Goal: Use online tool/utility: Utilize a website feature to perform a specific function

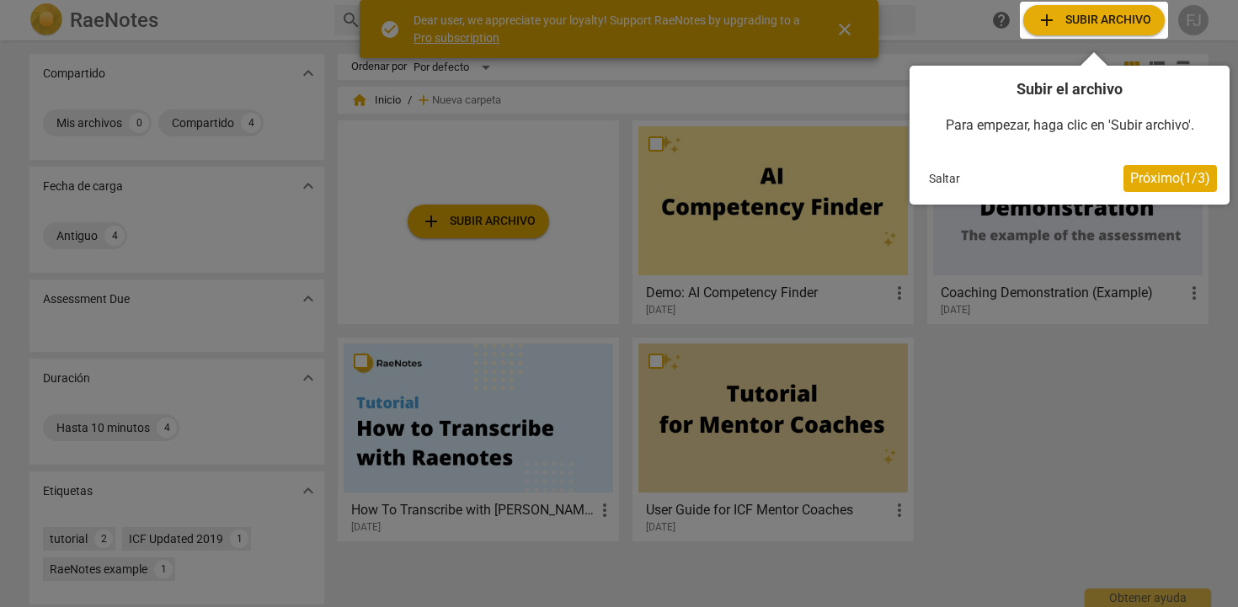
click at [1106, 14] on div at bounding box center [1094, 20] width 148 height 37
click at [1160, 179] on span "Próximo ( 1 / 3 )" at bounding box center [1170, 178] width 80 height 16
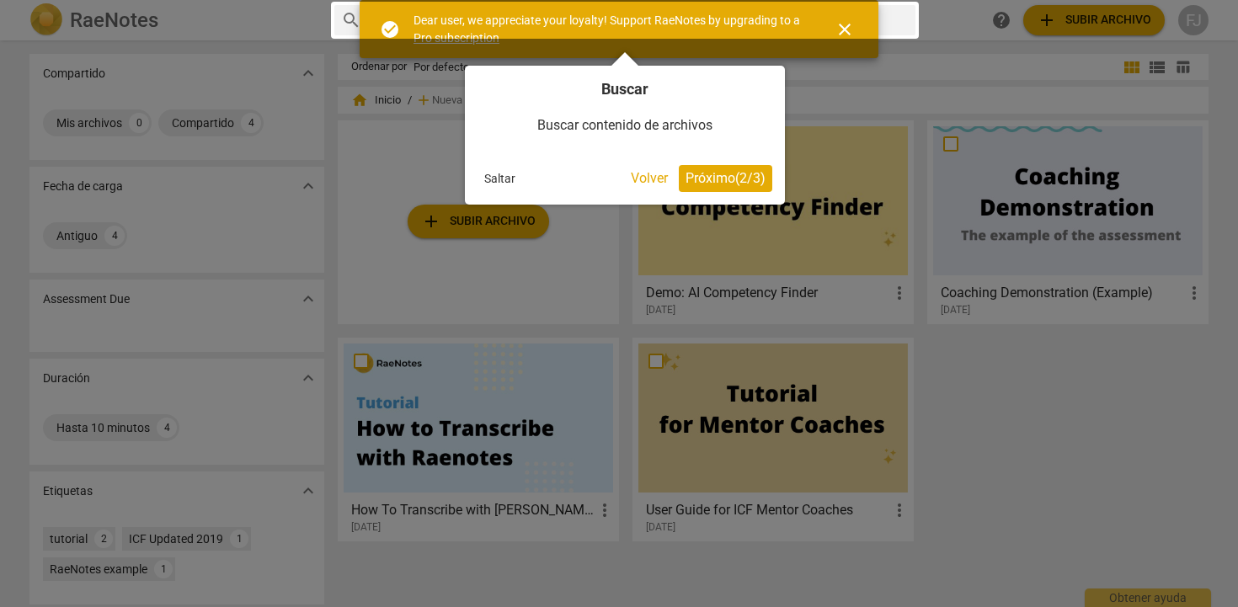
click at [692, 181] on span "Próximo ( 2 / 3 )" at bounding box center [726, 178] width 80 height 16
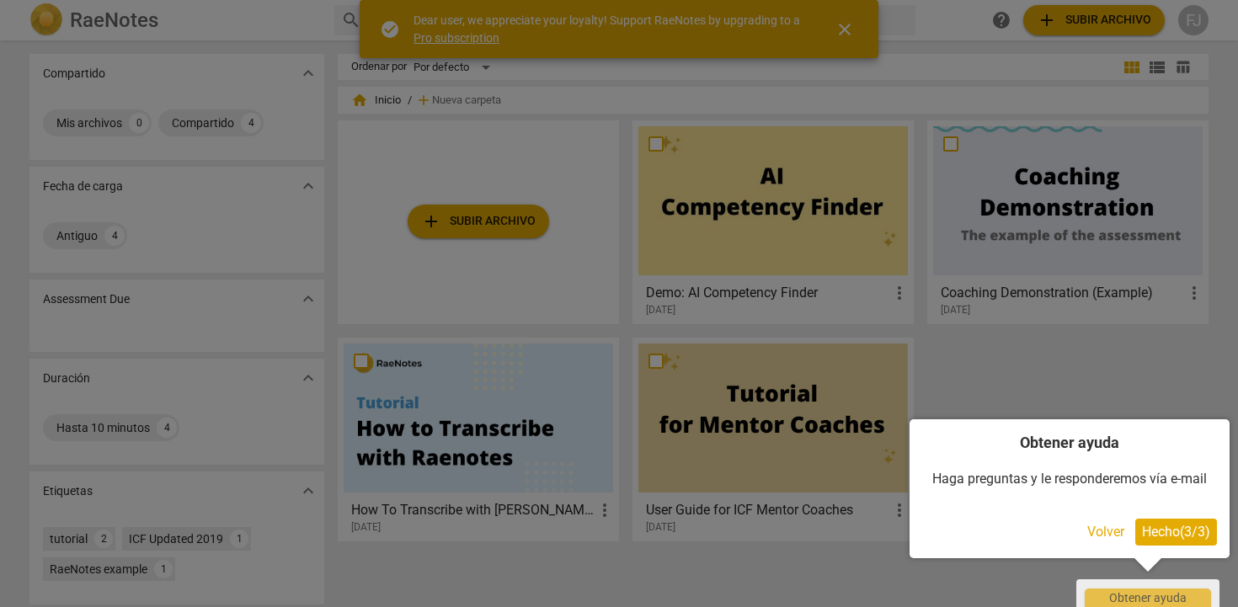
click at [1109, 532] on button "Volver" at bounding box center [1106, 532] width 51 height 27
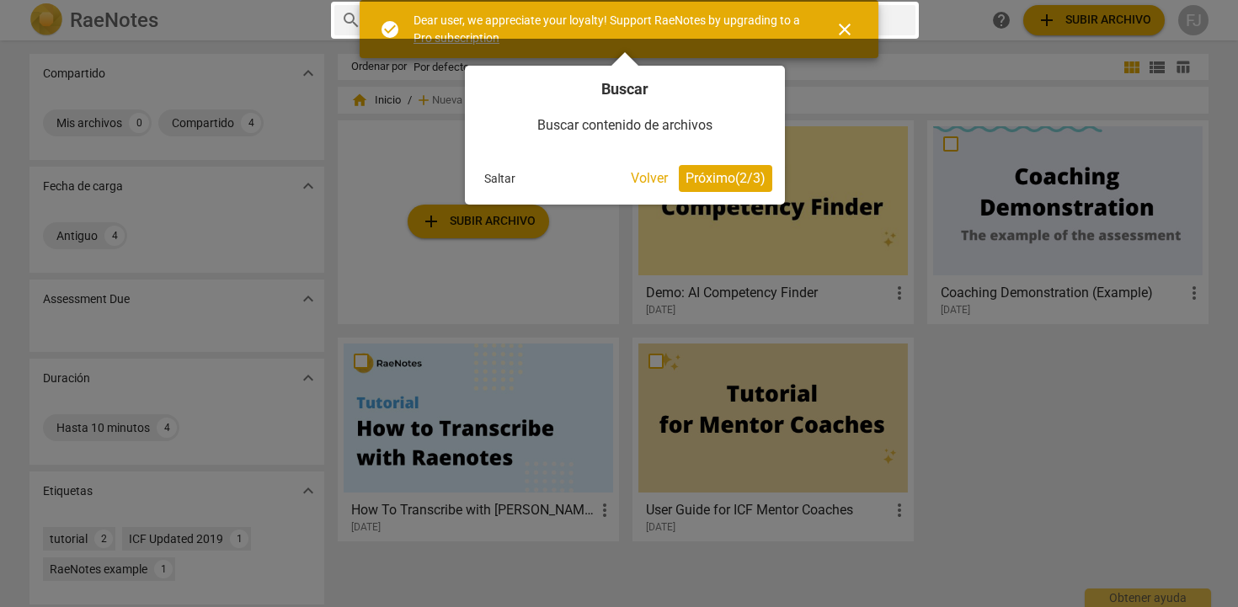
click at [491, 179] on button "Saltar" at bounding box center [500, 178] width 45 height 25
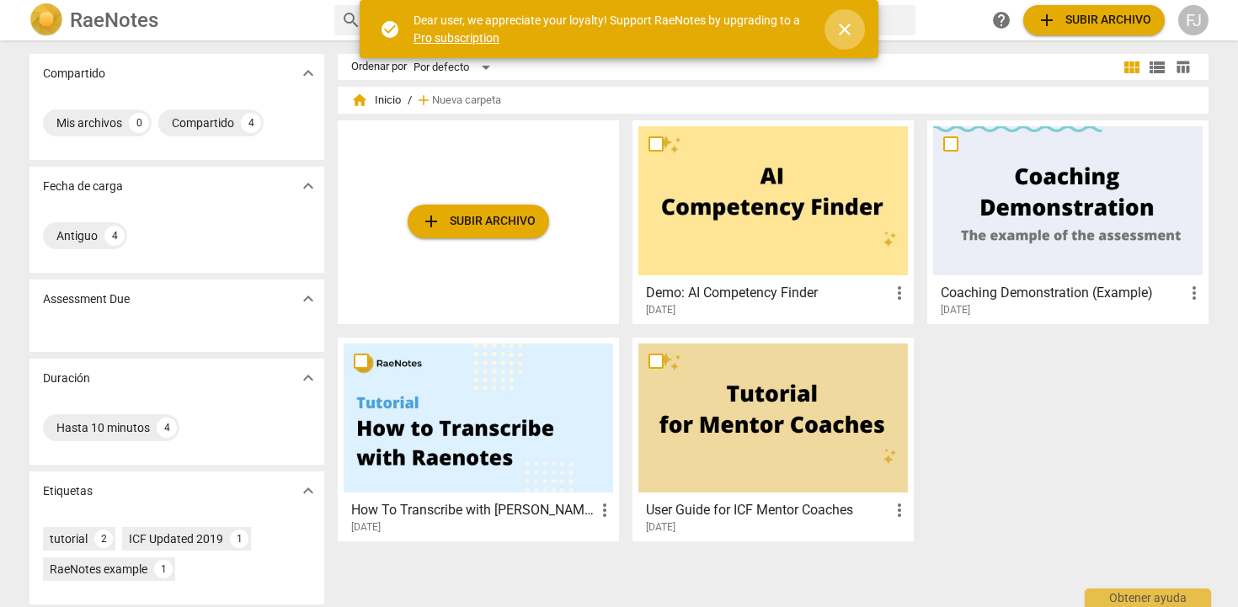
click at [851, 31] on span "close" at bounding box center [845, 29] width 20 height 20
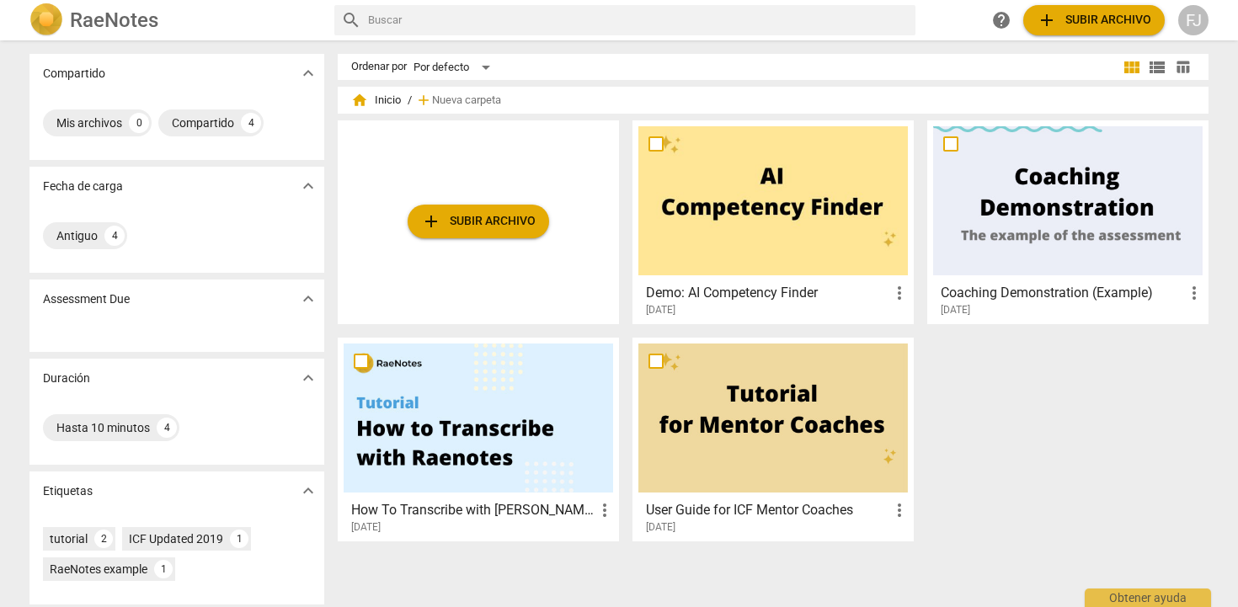
click at [1050, 191] on div at bounding box center [1068, 200] width 270 height 149
click at [453, 218] on span "add Subir archivo" at bounding box center [478, 221] width 115 height 20
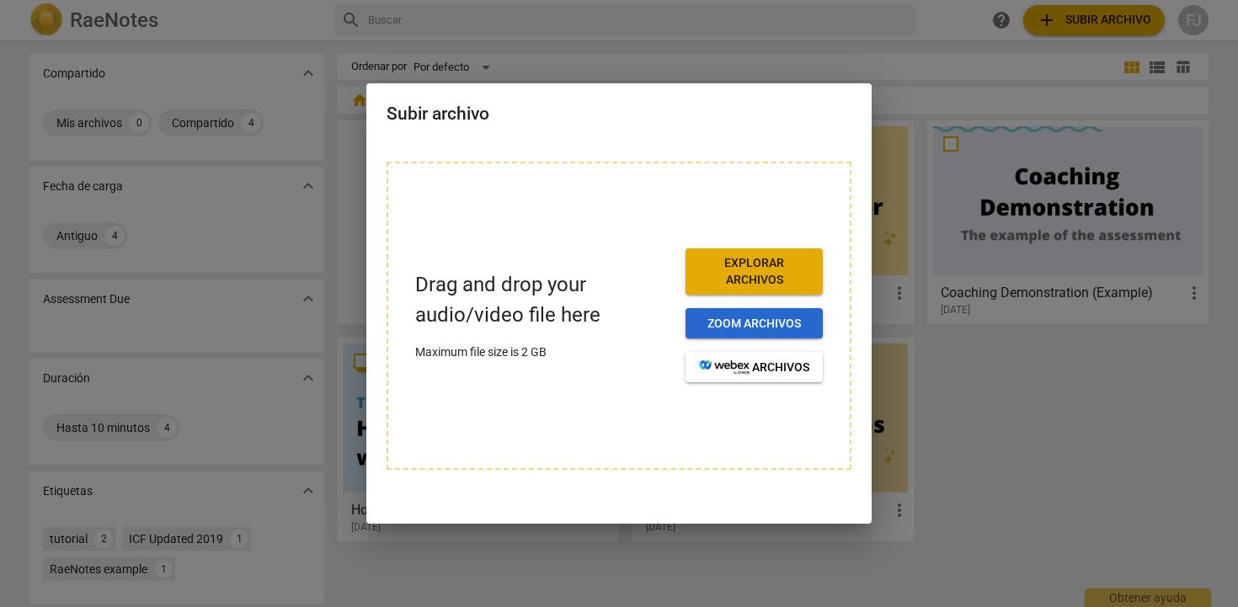
click at [740, 322] on span "Zoom archivos" at bounding box center [754, 324] width 110 height 17
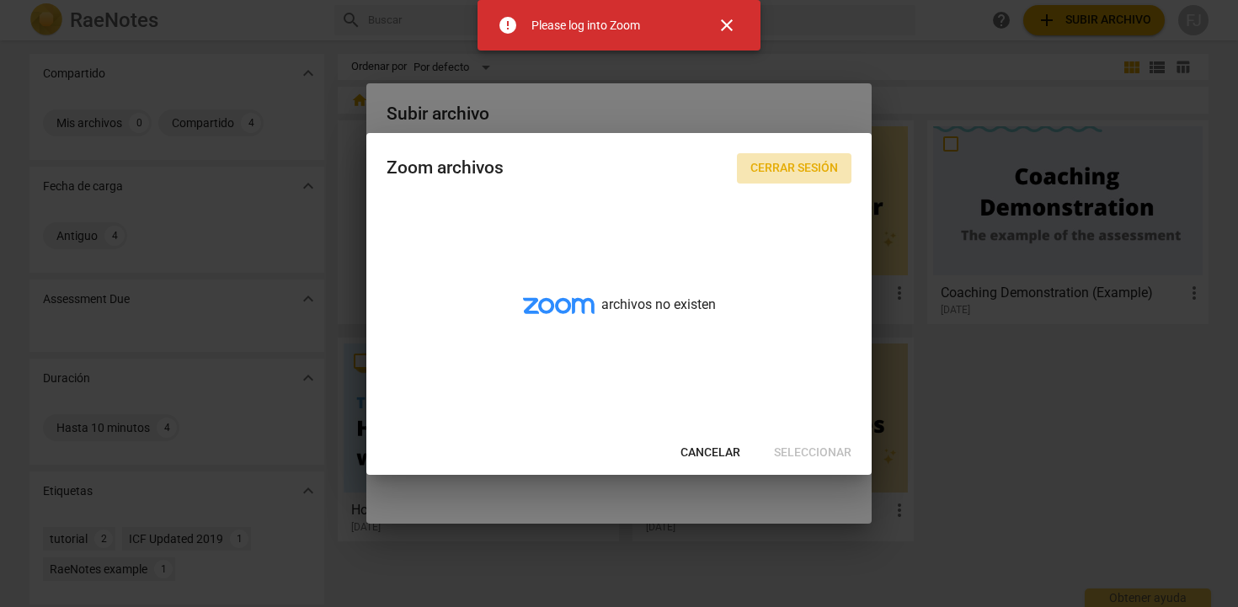
click at [805, 168] on span "Cerrar sesión" at bounding box center [795, 168] width 88 height 17
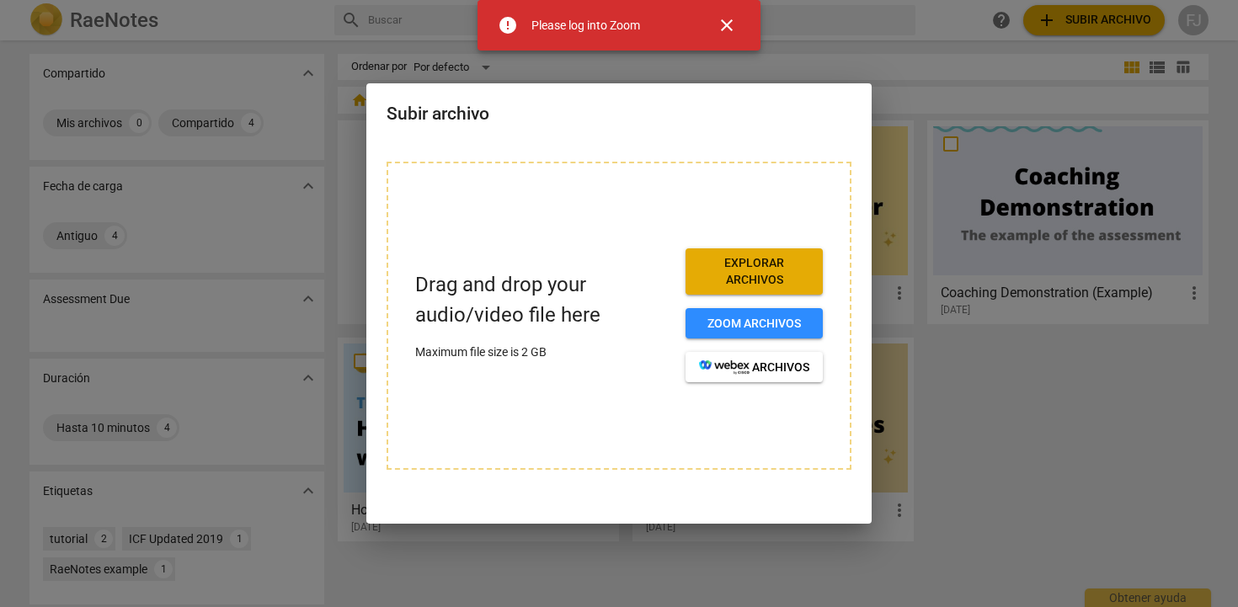
click at [751, 267] on span "Explorar archivos" at bounding box center [754, 271] width 110 height 33
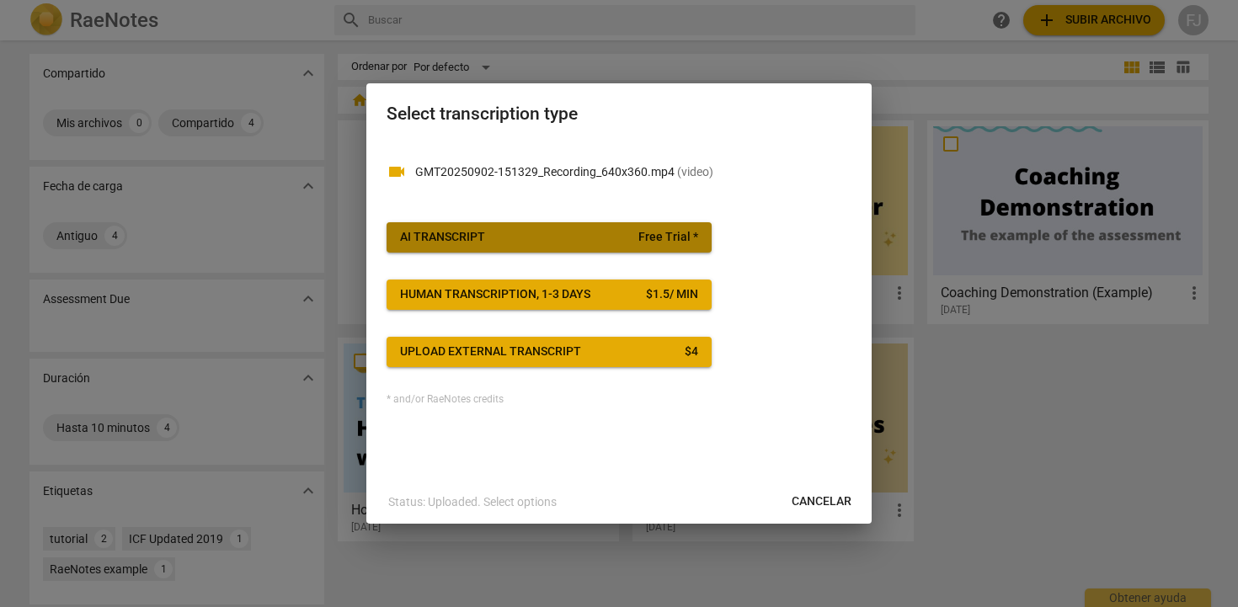
click at [670, 245] on button "AI Transcript Free Trial *" at bounding box center [549, 237] width 325 height 30
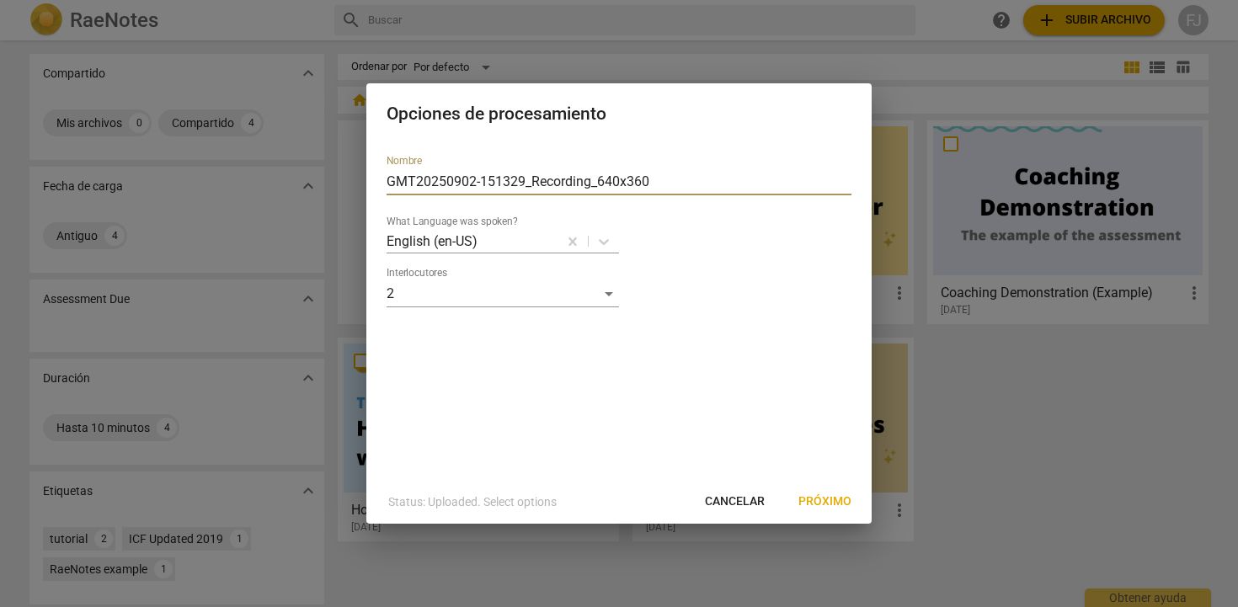
click at [662, 181] on input "GMT20250902-151329_Recording_640x360" at bounding box center [619, 181] width 465 height 27
drag, startPoint x: 662, startPoint y: 181, endPoint x: 394, endPoint y: 170, distance: 268.1
click at [394, 170] on input "GMT20250902-151329_Recording_640x360" at bounding box center [619, 181] width 465 height 27
type input "Half part Introduction meeting Anna-Fanny"
click at [809, 507] on span "Próximo" at bounding box center [825, 502] width 53 height 17
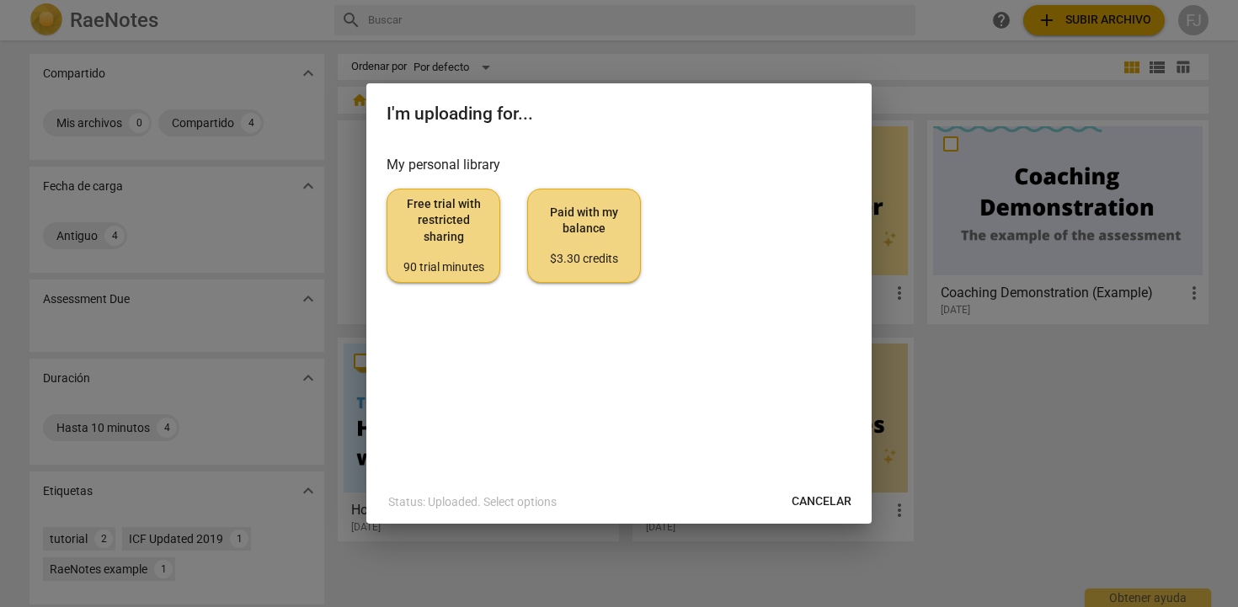
click at [458, 259] on div "90 trial minutes" at bounding box center [443, 267] width 85 height 17
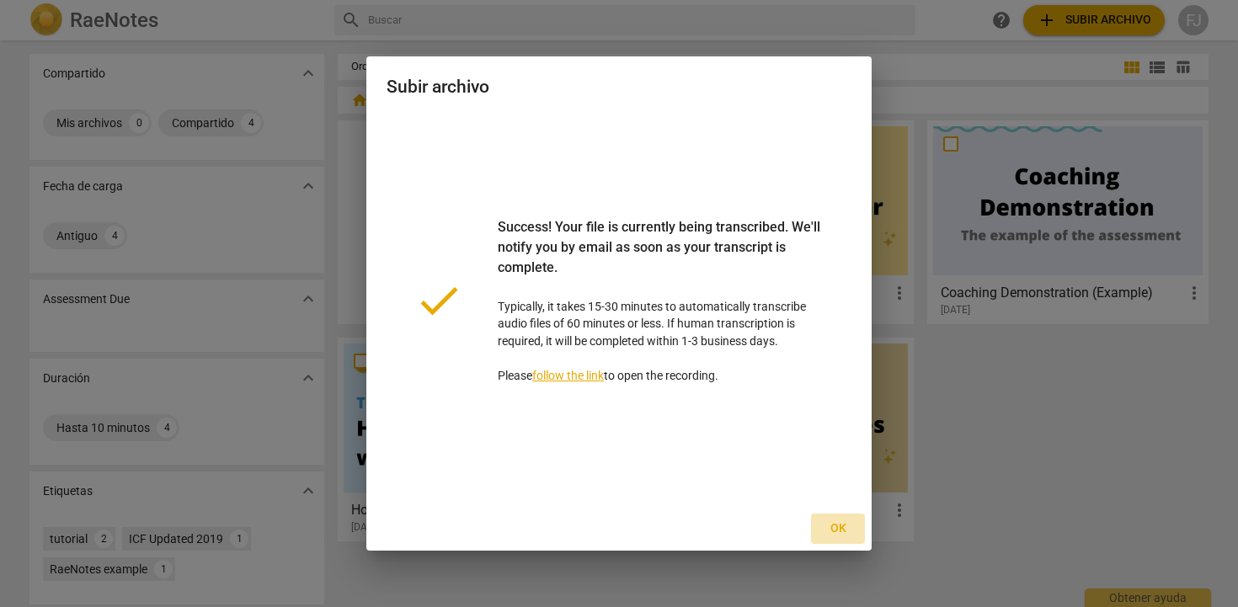
click at [842, 526] on span "Ok" at bounding box center [838, 529] width 27 height 17
